Goal: Use online tool/utility: Use online tool/utility

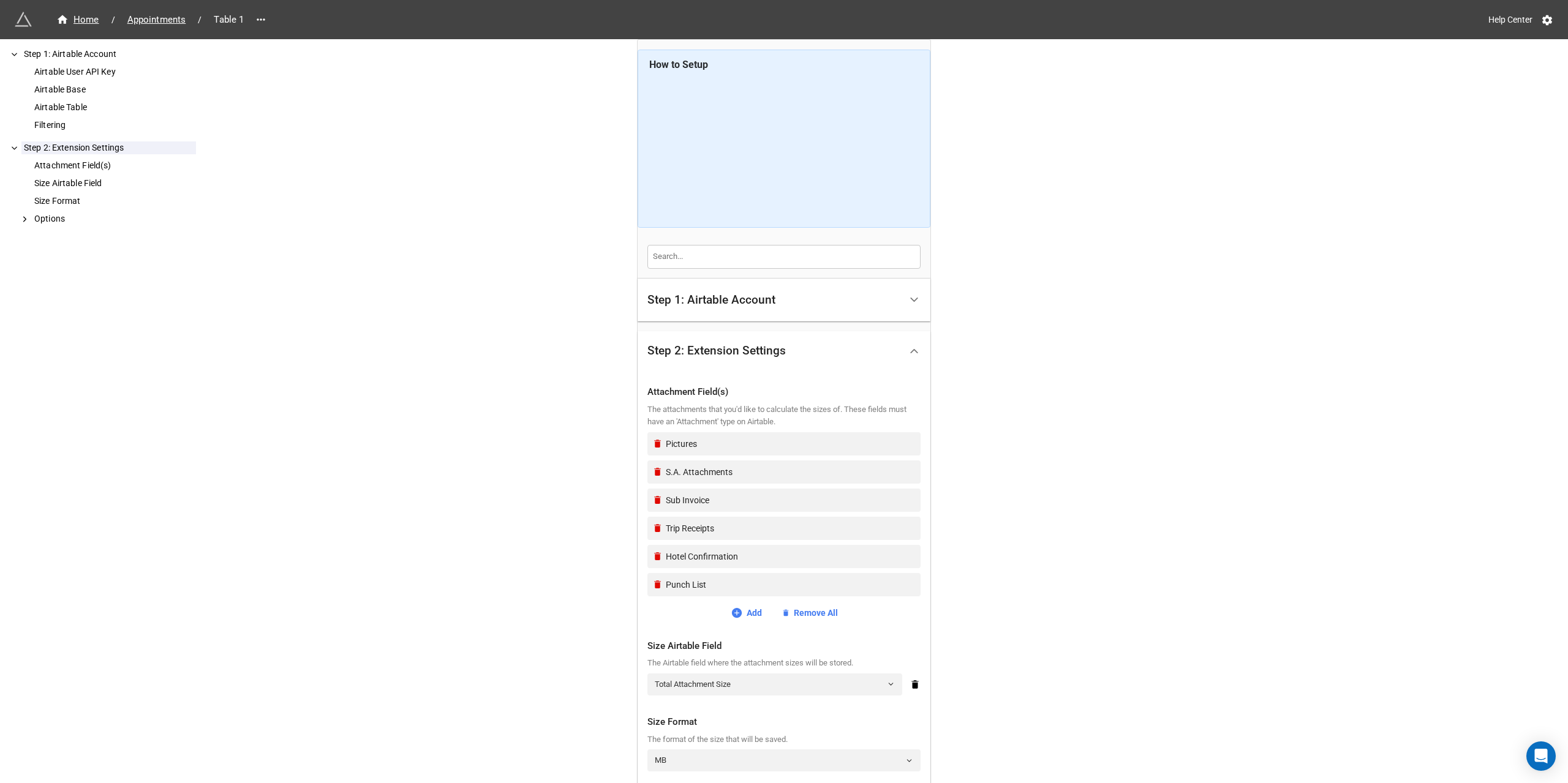
scroll to position [174, 0]
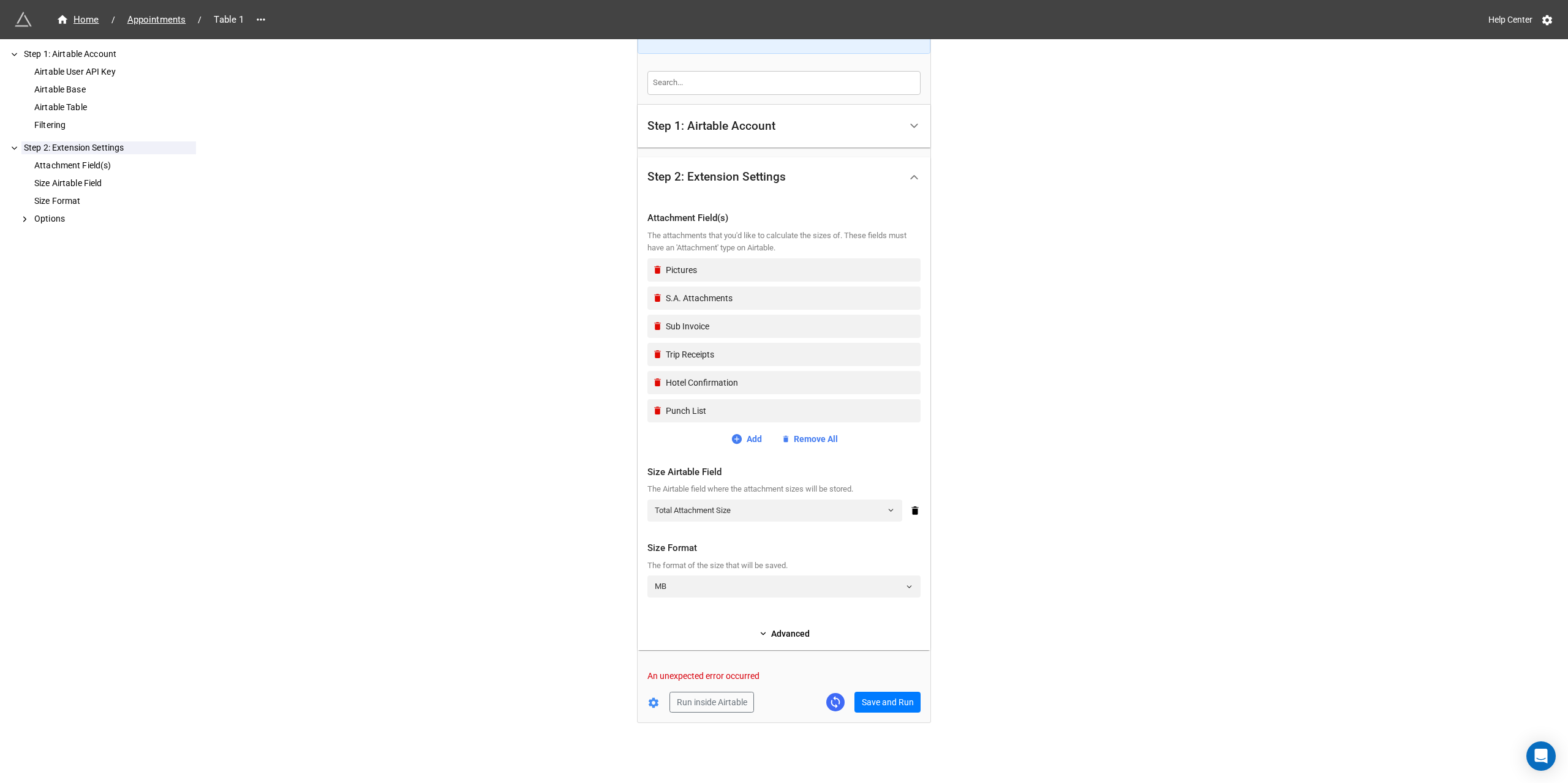
click at [727, 675] on p "An unexpected error occurred" at bounding box center [784, 675] width 274 height 12
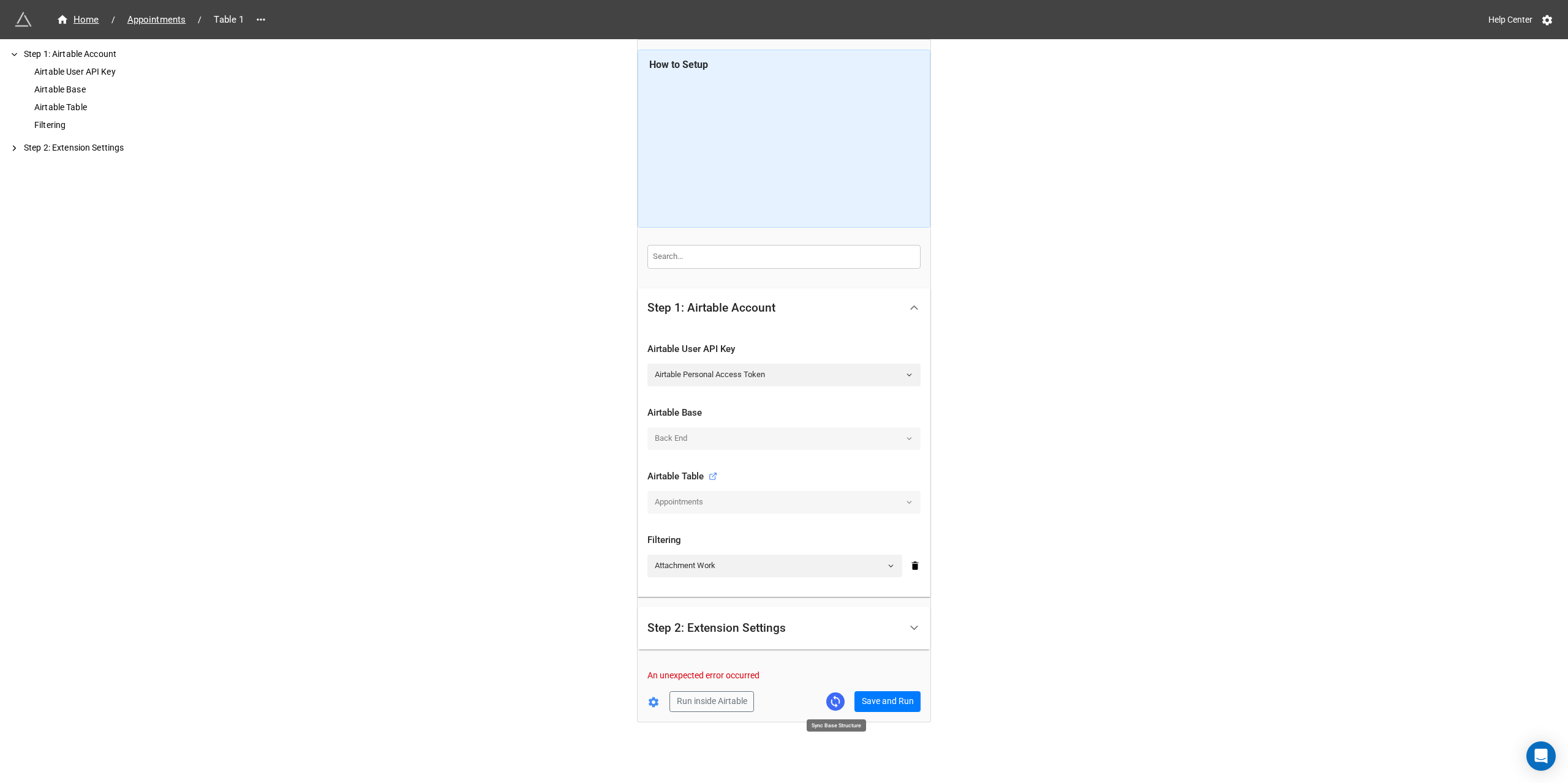
click at [832, 703] on icon at bounding box center [836, 702] width 9 height 12
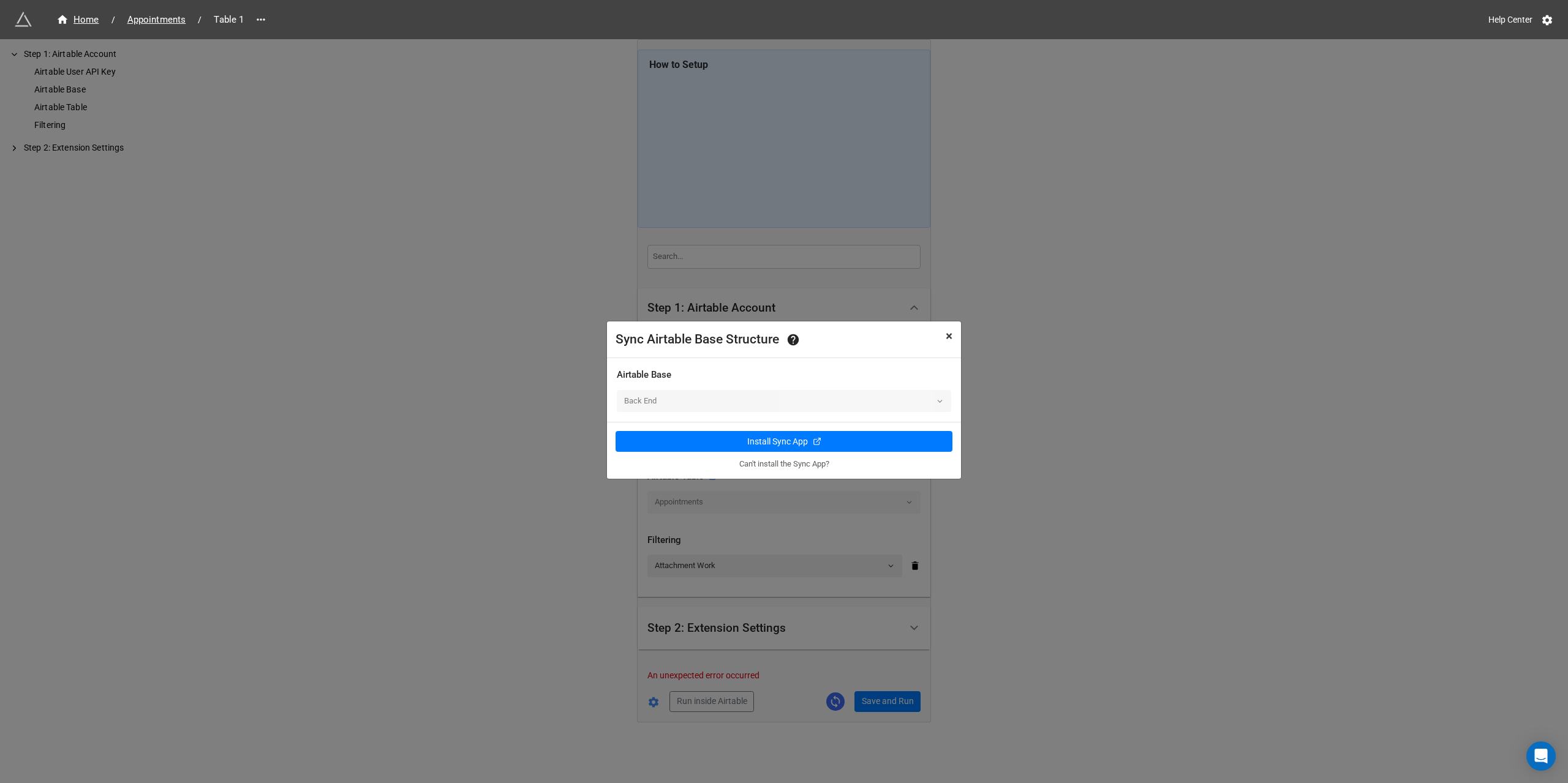
click at [949, 338] on span "×" at bounding box center [949, 337] width 6 height 15
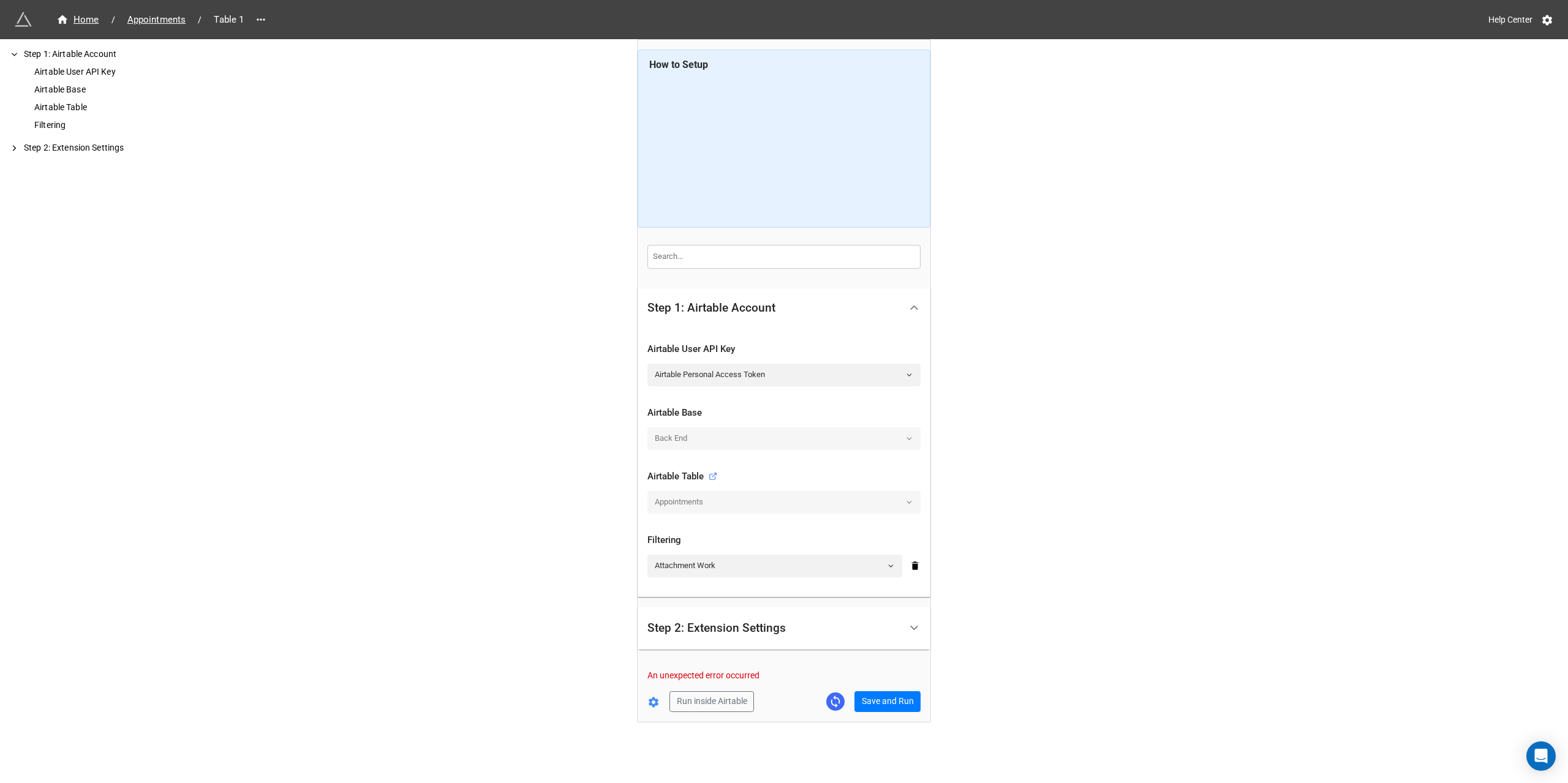
click at [1177, 581] on div "Home / Appointments / Table 1 Help Center How to Setup Step 1: Airtable Account…" at bounding box center [784, 392] width 1568 height 783
click at [875, 696] on button "Save and Run" at bounding box center [887, 702] width 66 height 21
